Goal: Navigation & Orientation: Find specific page/section

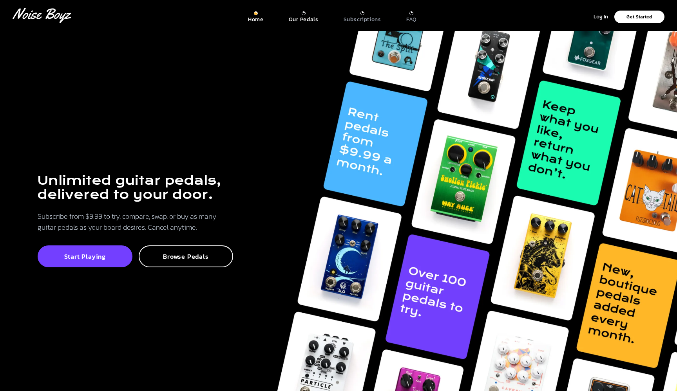
click at [302, 16] on p "Our Pedals" at bounding box center [304, 19] width 30 height 7
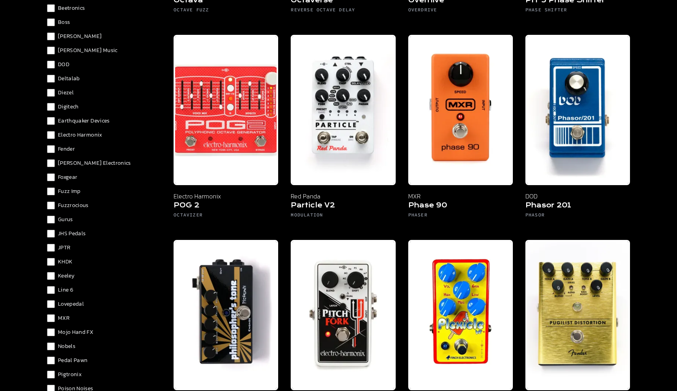
scroll to position [267, 0]
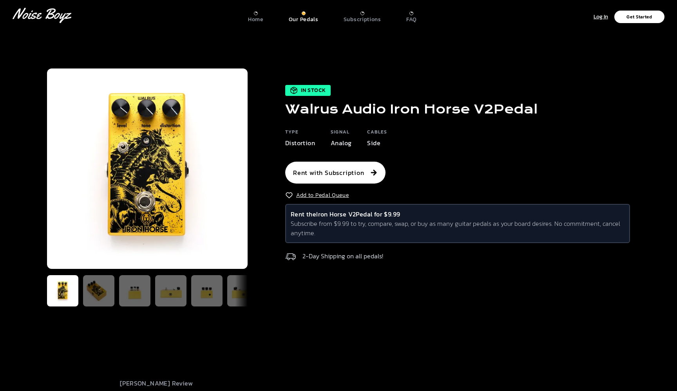
click at [372, 24] on nav "[PERSON_NAME] Logo Home Our Pedals Subscriptions FAQ Log In Get Started" at bounding box center [338, 15] width 677 height 31
click at [369, 21] on p "Subscriptions" at bounding box center [362, 19] width 38 height 7
